Goal: Task Accomplishment & Management: Use online tool/utility

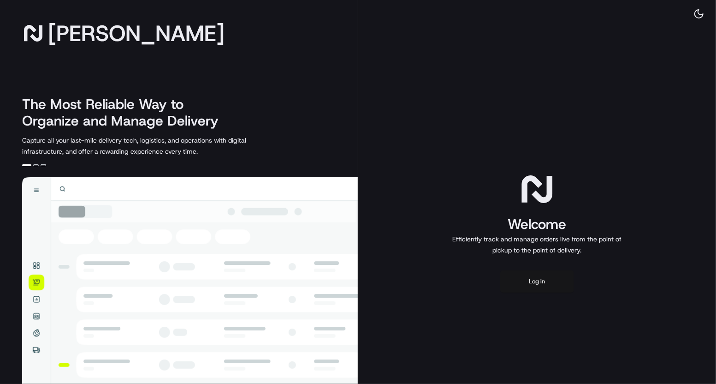
click at [546, 272] on button "Log in" at bounding box center [537, 281] width 74 height 22
